Goal: Task Accomplishment & Management: Manage account settings

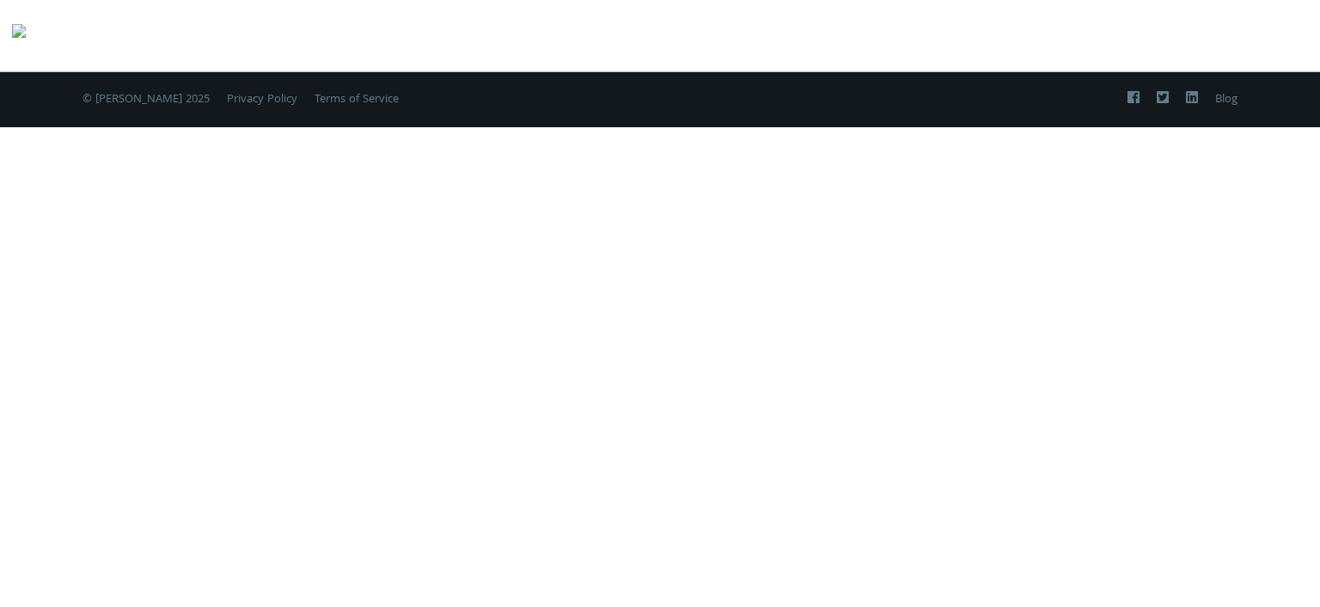
click at [26, 23] on img at bounding box center [19, 35] width 14 height 34
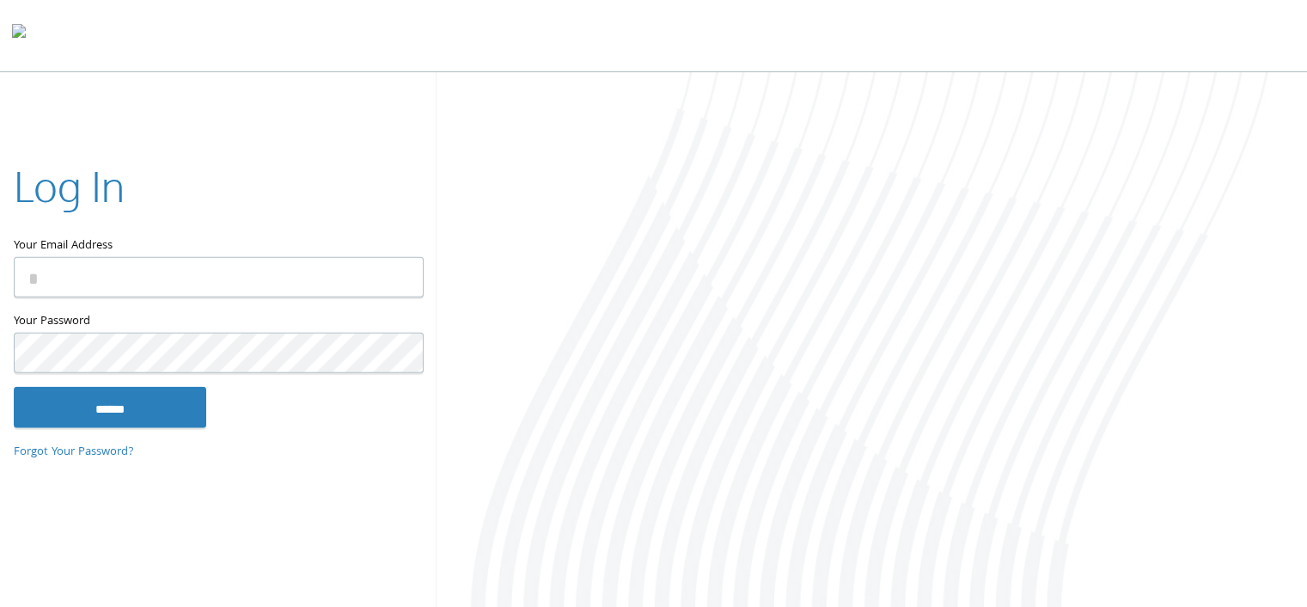
type input "**********"
